Goal: Information Seeking & Learning: Learn about a topic

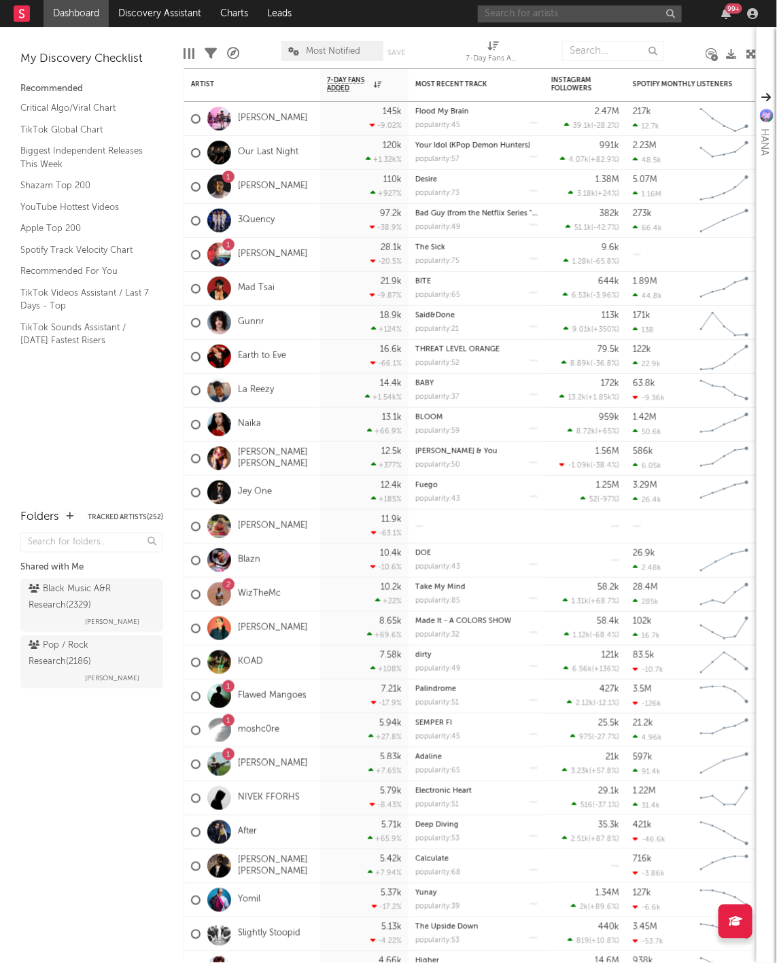
click at [509, 10] on input "text" at bounding box center [580, 13] width 204 height 17
click at [561, 16] on input "[PERSON_NAME][GEOGRAPHIC_DATA]" at bounding box center [580, 13] width 204 height 17
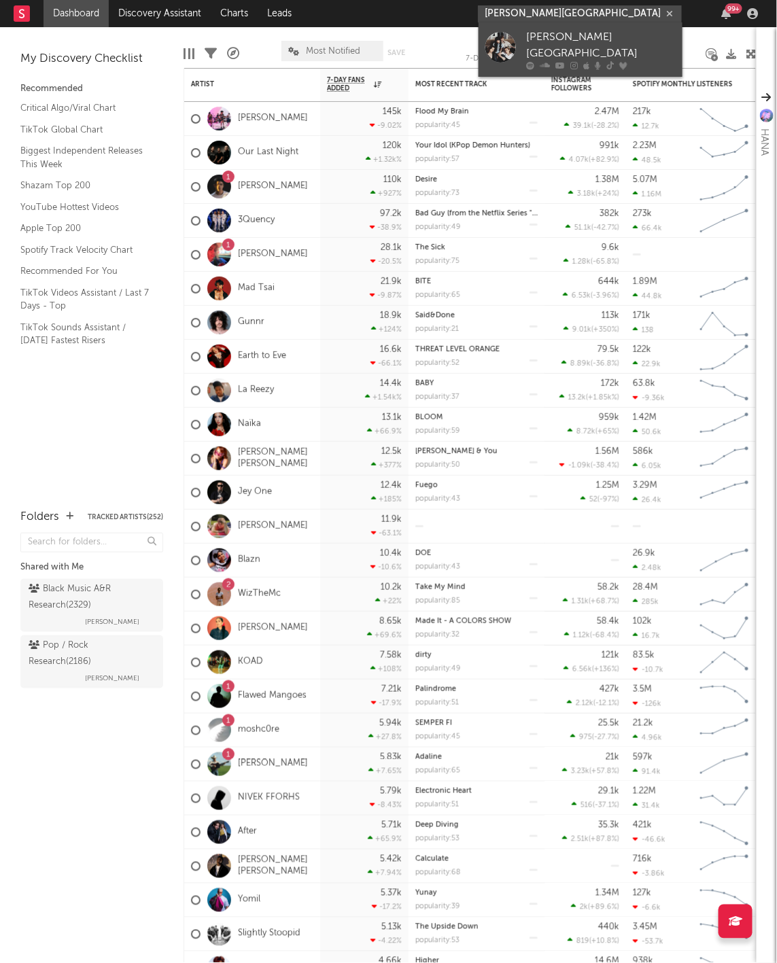
type input "[PERSON_NAME][GEOGRAPHIC_DATA]"
click at [561, 60] on link "[PERSON_NAME][GEOGRAPHIC_DATA]" at bounding box center [581, 49] width 204 height 54
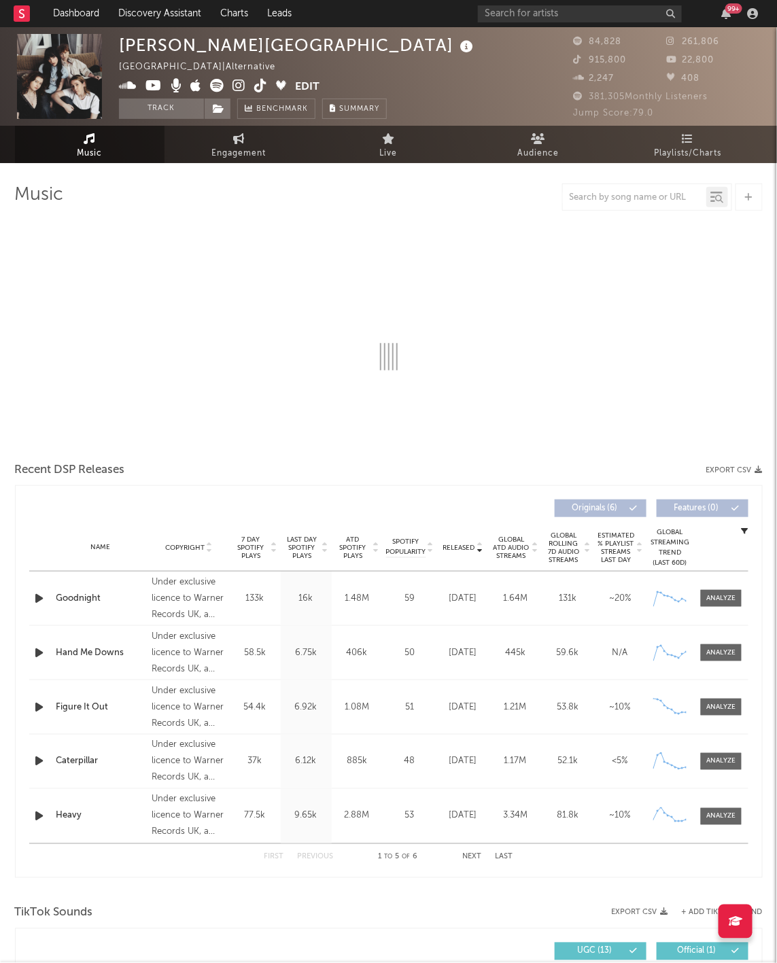
select select "6m"
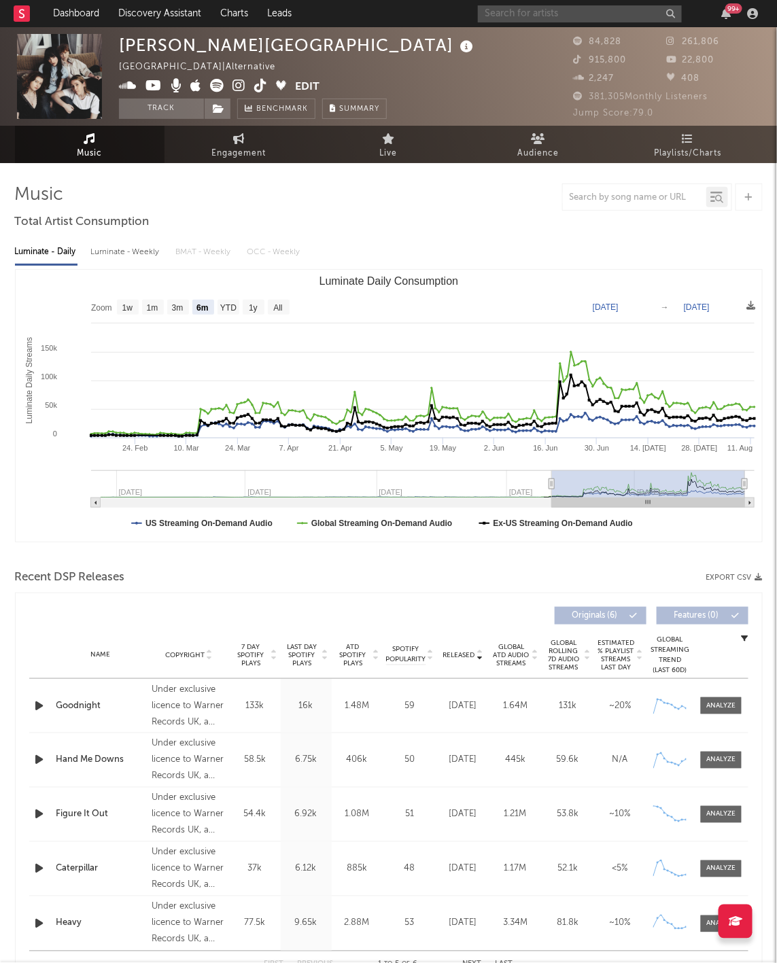
click at [642, 16] on input "text" at bounding box center [580, 13] width 204 height 17
type input "[PERSON_NAME]"
click at [638, 53] on div at bounding box center [601, 53] width 150 height 8
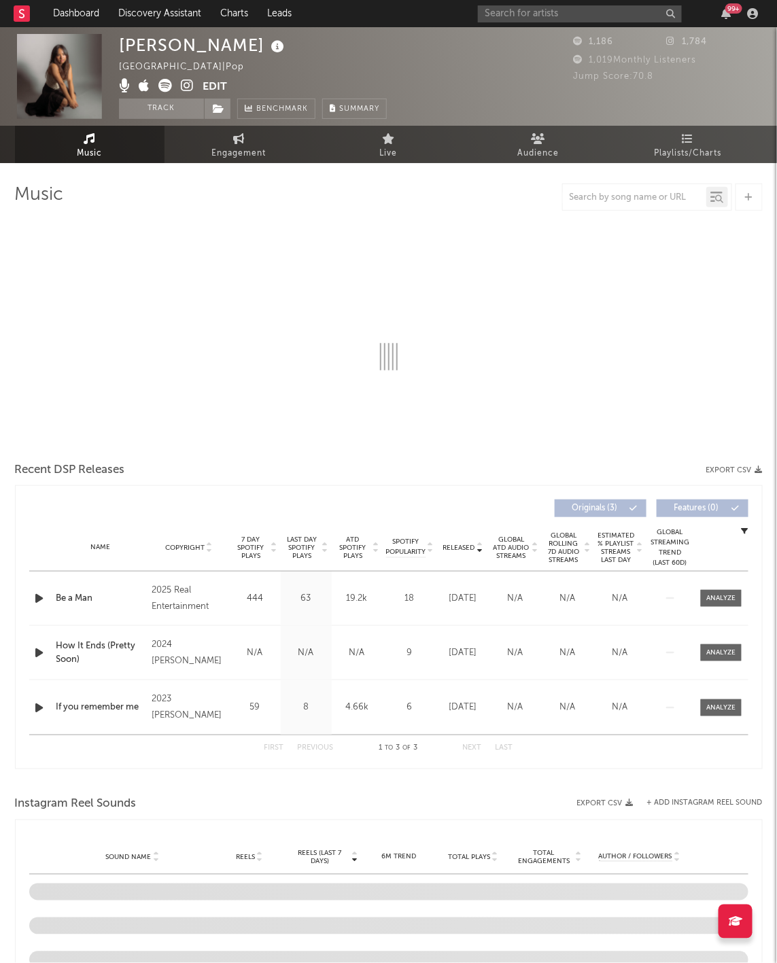
select select "1w"
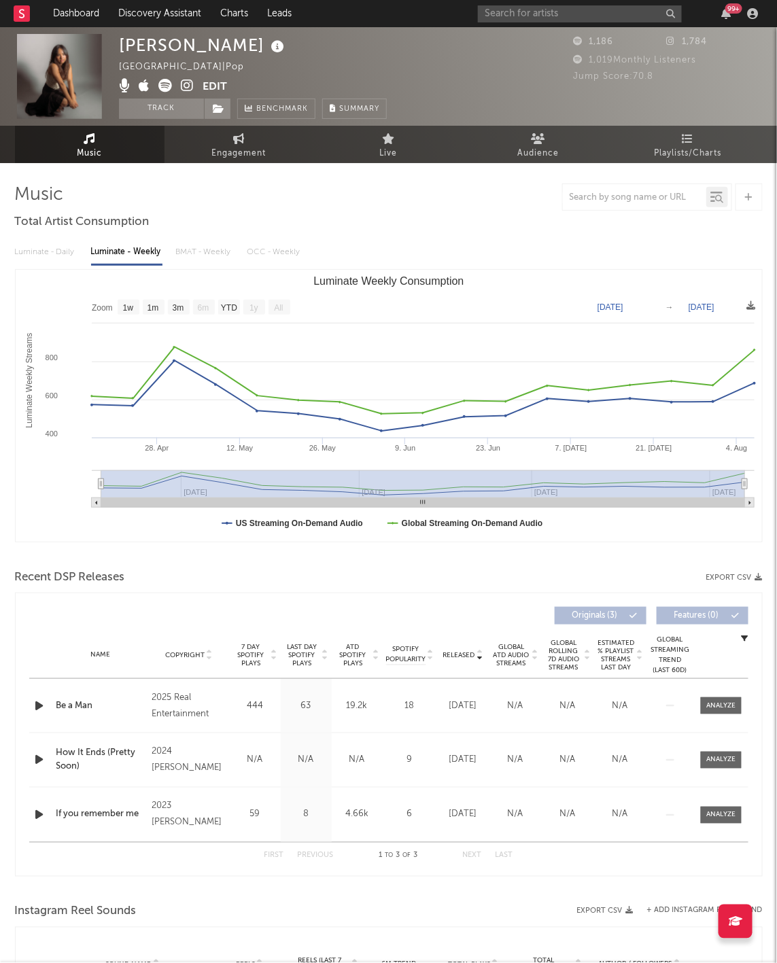
click at [464, 653] on span "Released" at bounding box center [459, 655] width 32 height 8
click at [505, 20] on input "text" at bounding box center [580, 13] width 204 height 17
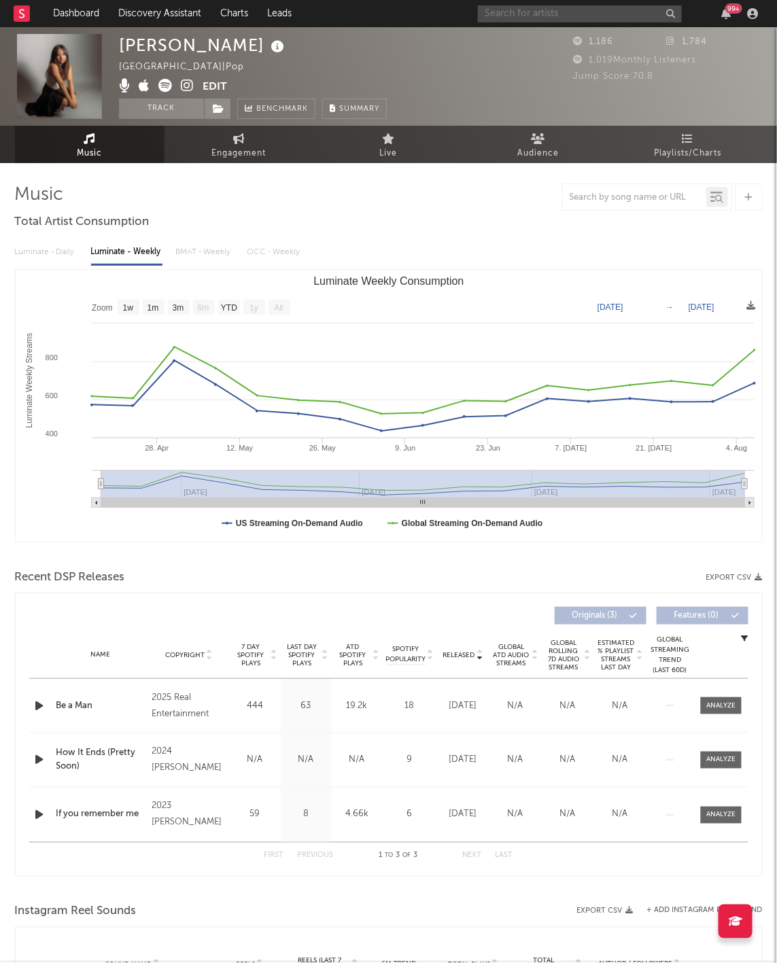
click at [505, 20] on input "text" at bounding box center [580, 13] width 204 height 17
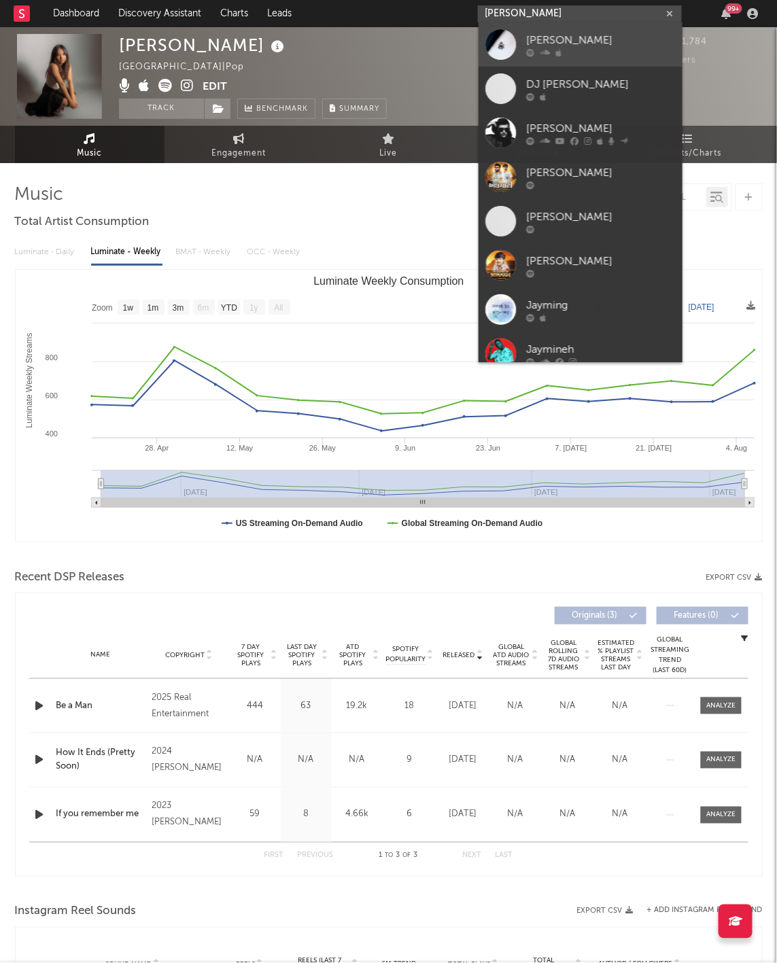
type input "[PERSON_NAME]"
click at [523, 43] on link "[PERSON_NAME]" at bounding box center [581, 44] width 204 height 44
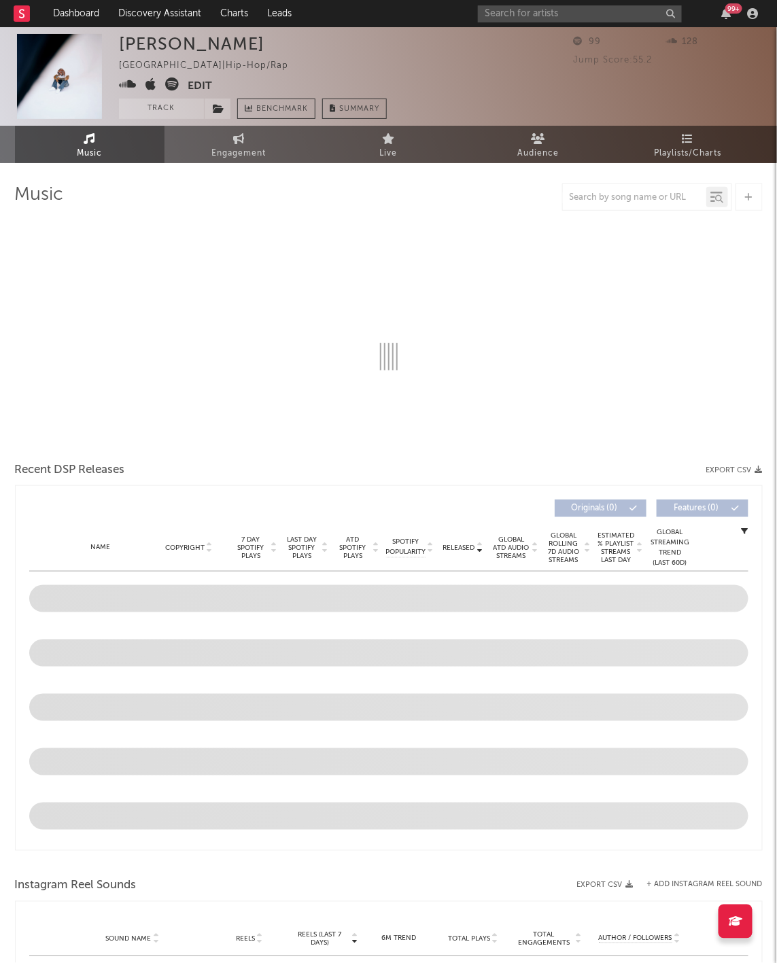
select select "1w"
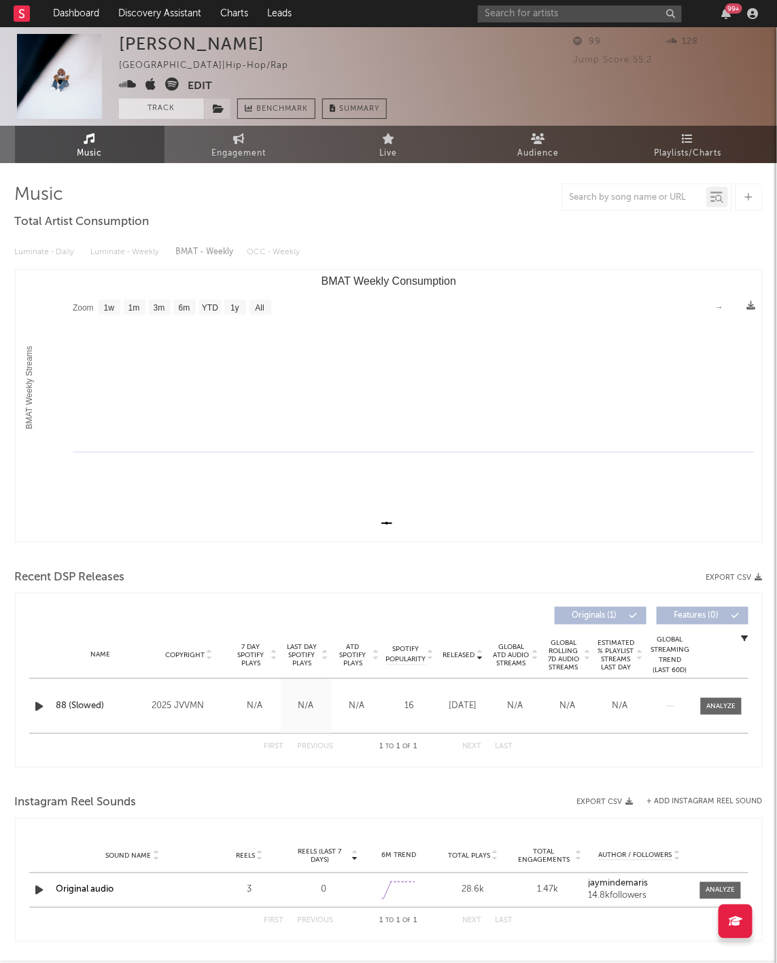
click at [175, 111] on button "Track" at bounding box center [161, 109] width 85 height 20
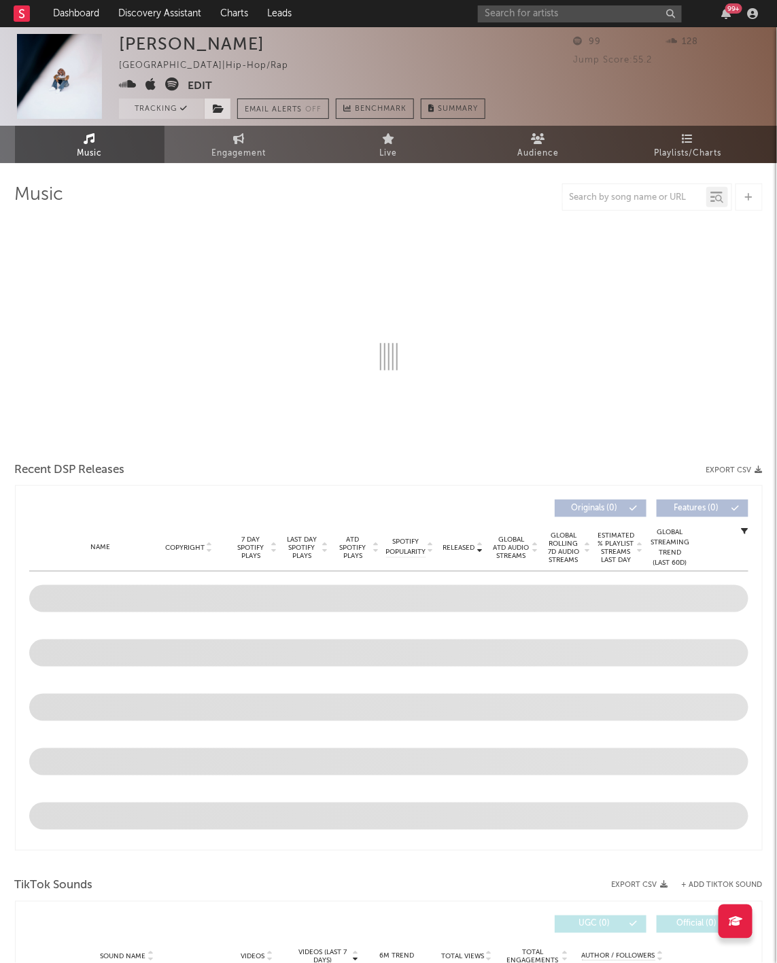
click at [220, 111] on icon at bounding box center [219, 109] width 12 height 10
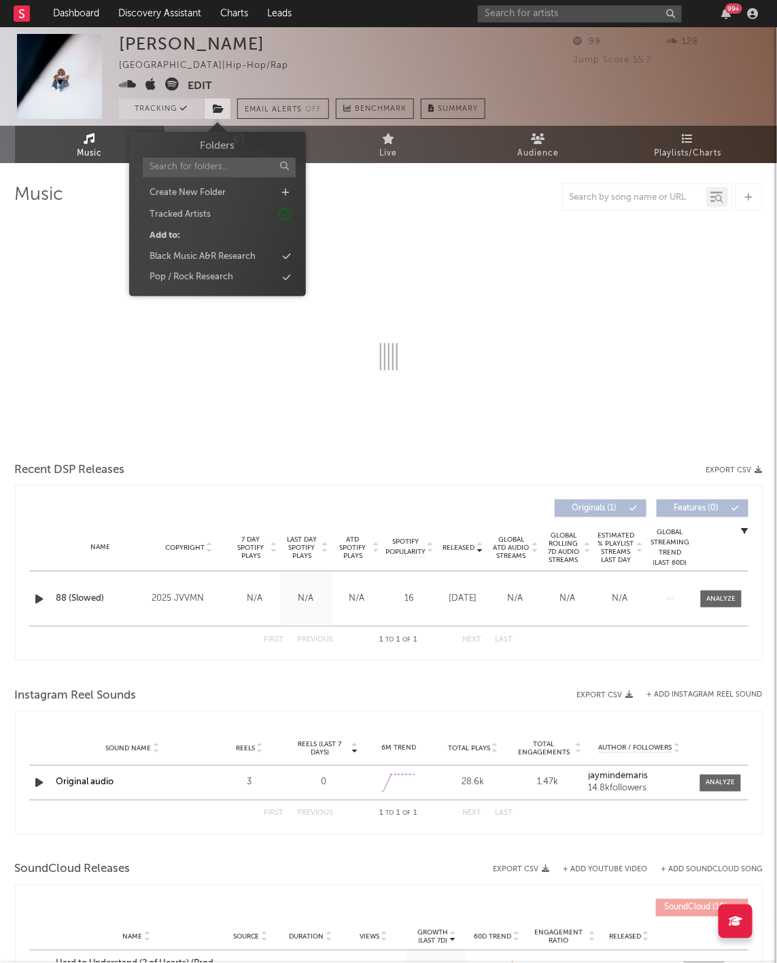
select select "1w"
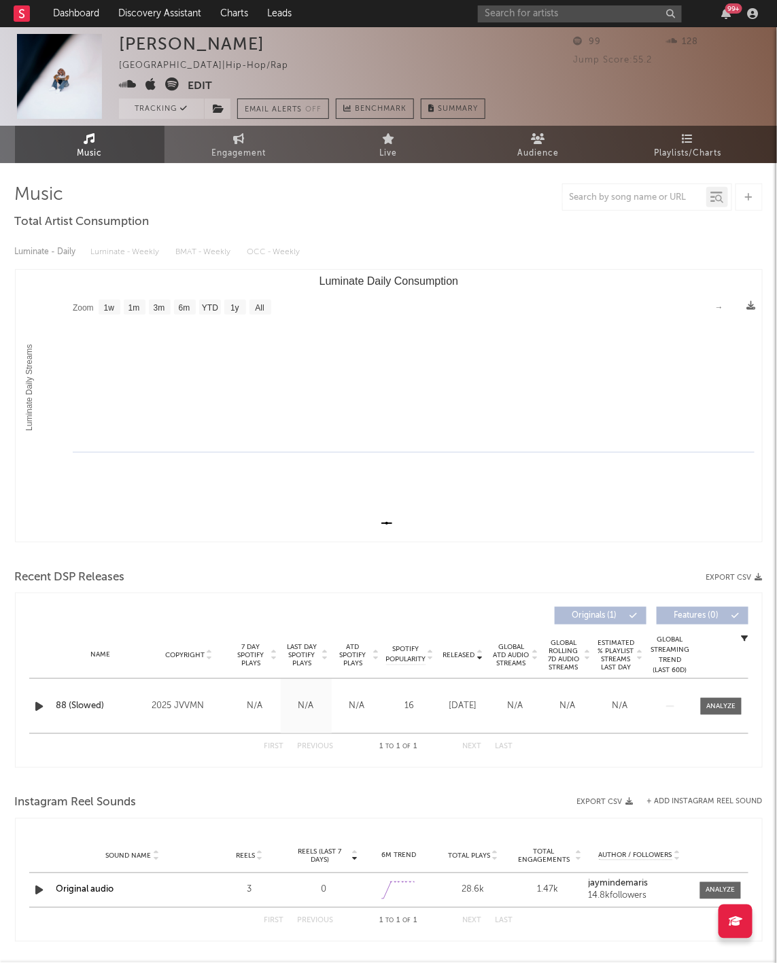
click at [130, 546] on div at bounding box center [389, 556] width 748 height 20
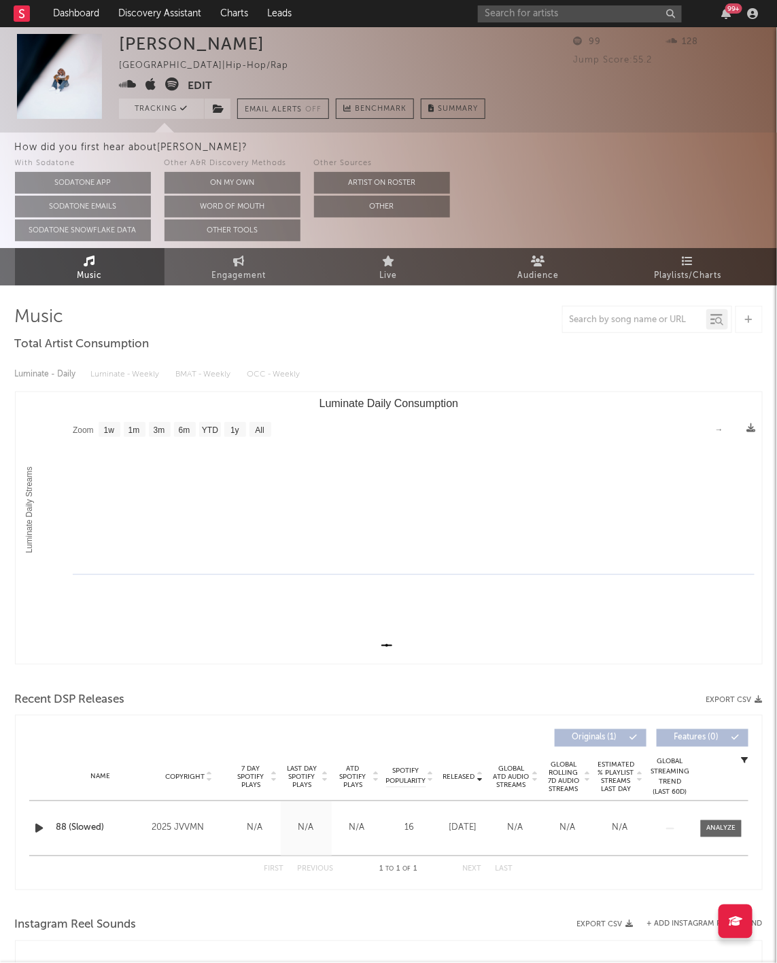
click at [46, 829] on icon "button" at bounding box center [40, 828] width 14 height 17
click at [170, 88] on icon at bounding box center [172, 84] width 14 height 14
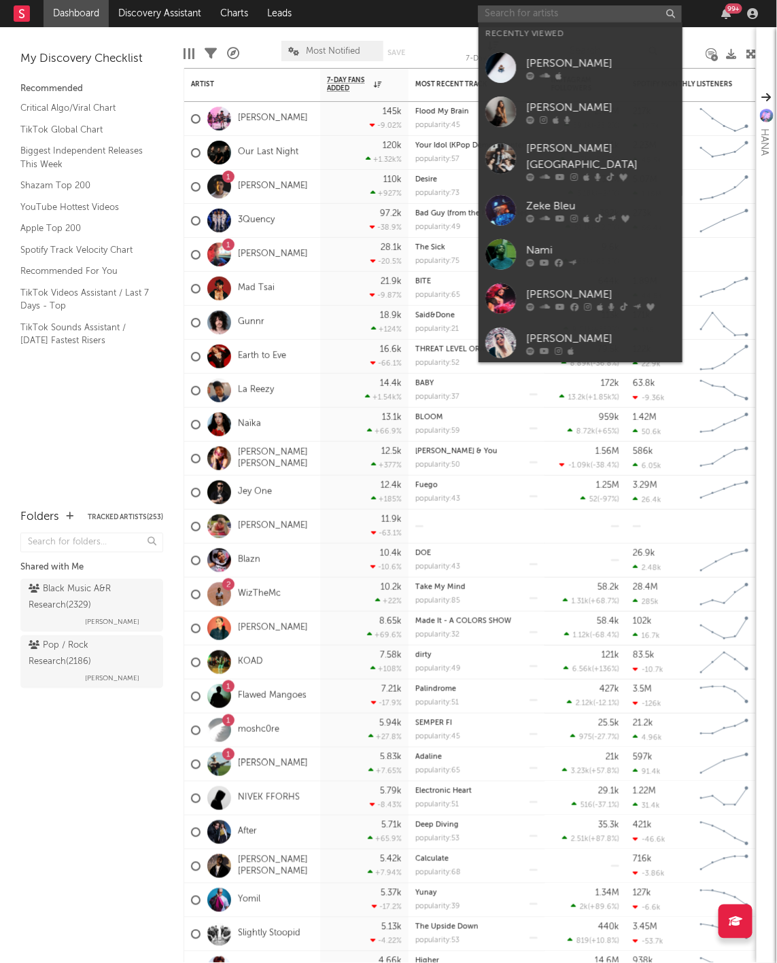
click at [540, 7] on input "text" at bounding box center [580, 13] width 204 height 17
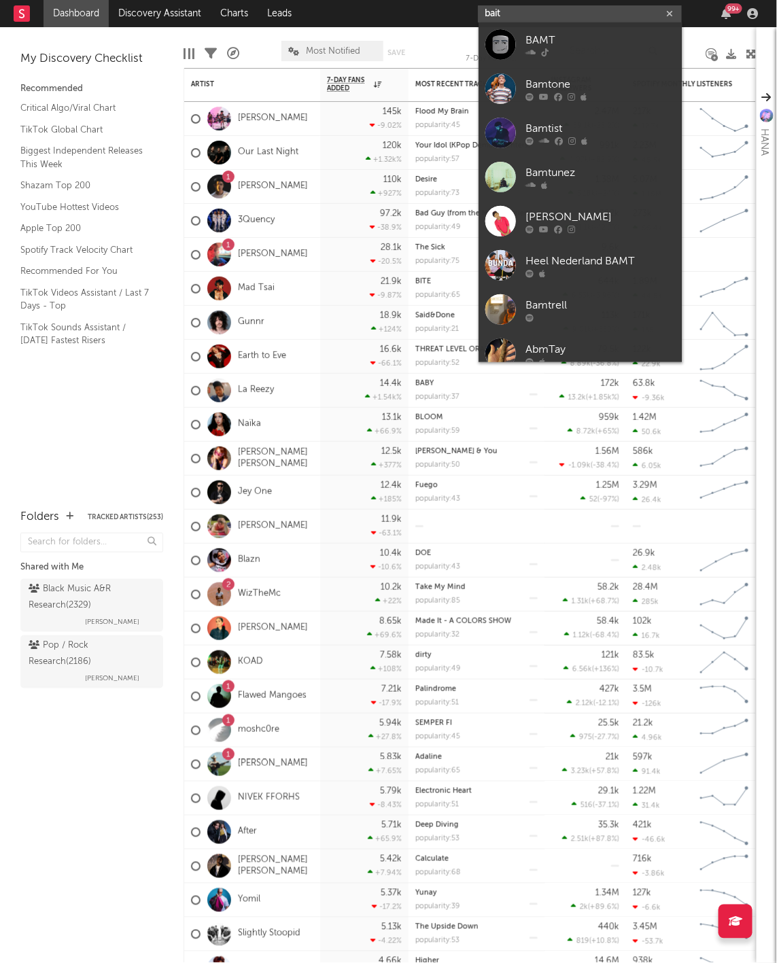
type input "bait"
drag, startPoint x: 540, startPoint y: 7, endPoint x: 556, endPoint y: 50, distance: 46.5
click at [556, 50] on div at bounding box center [601, 53] width 150 height 8
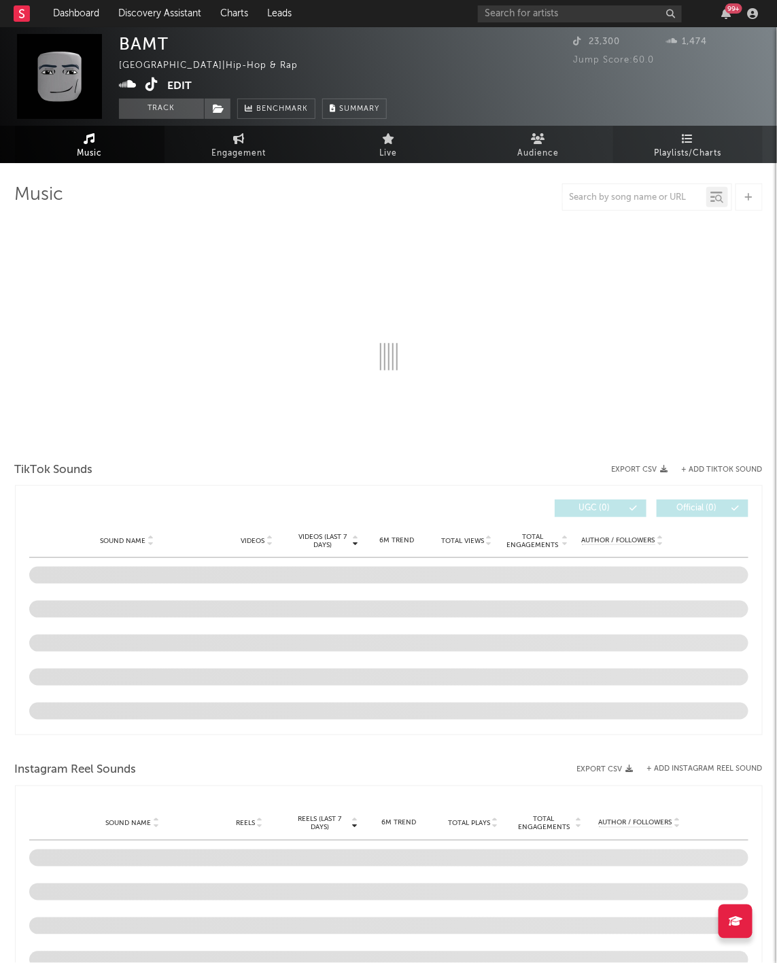
select select "1w"
